Goal: Use online tool/utility: Utilize a website feature to perform a specific function

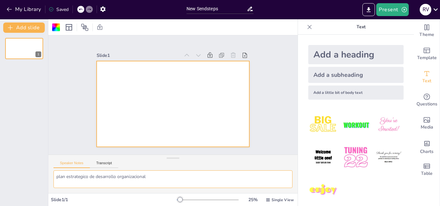
click at [161, 176] on textarea "plan estrategico de desarrollo organizacional" at bounding box center [172, 180] width 239 height 18
click at [152, 179] on textarea "plan estrategico de desarrollo organizacional" at bounding box center [172, 180] width 239 height 18
type textarea "plan estrategico de desarrollo organizacional"
click at [114, 69] on div at bounding box center [173, 104] width 153 height 86
click at [104, 164] on button "Transcript" at bounding box center [104, 164] width 29 height 7
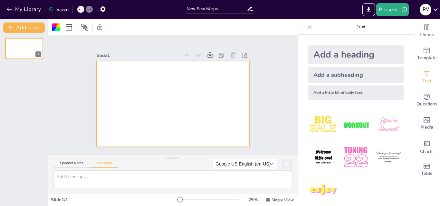
click at [124, 83] on div at bounding box center [173, 104] width 153 height 86
click at [267, 164] on button "Google US English (en-US)" at bounding box center [244, 164] width 64 height 10
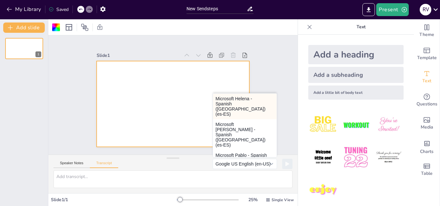
click at [223, 103] on button "Microsoft Helena - Spanish ([GEOGRAPHIC_DATA]) (es-ES)" at bounding box center [245, 107] width 64 height 26
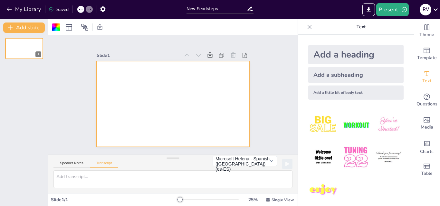
click at [223, 103] on div at bounding box center [173, 104] width 153 height 86
click at [266, 163] on button "Microsoft Helena - Spanish ([GEOGRAPHIC_DATA]) (es-ES)" at bounding box center [244, 161] width 64 height 10
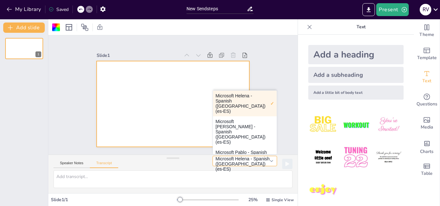
scroll to position [60, 0]
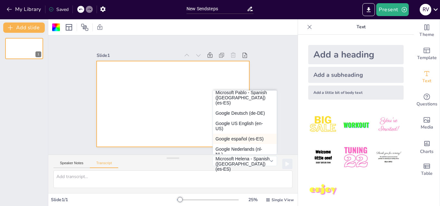
click at [234, 134] on button "Google español (es-ES)" at bounding box center [245, 139] width 64 height 10
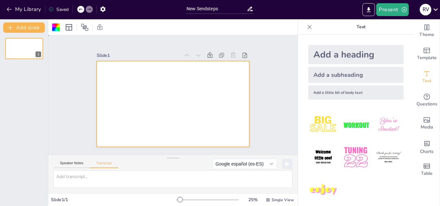
click at [140, 68] on div at bounding box center [173, 104] width 153 height 86
